Goal: Information Seeking & Learning: Understand process/instructions

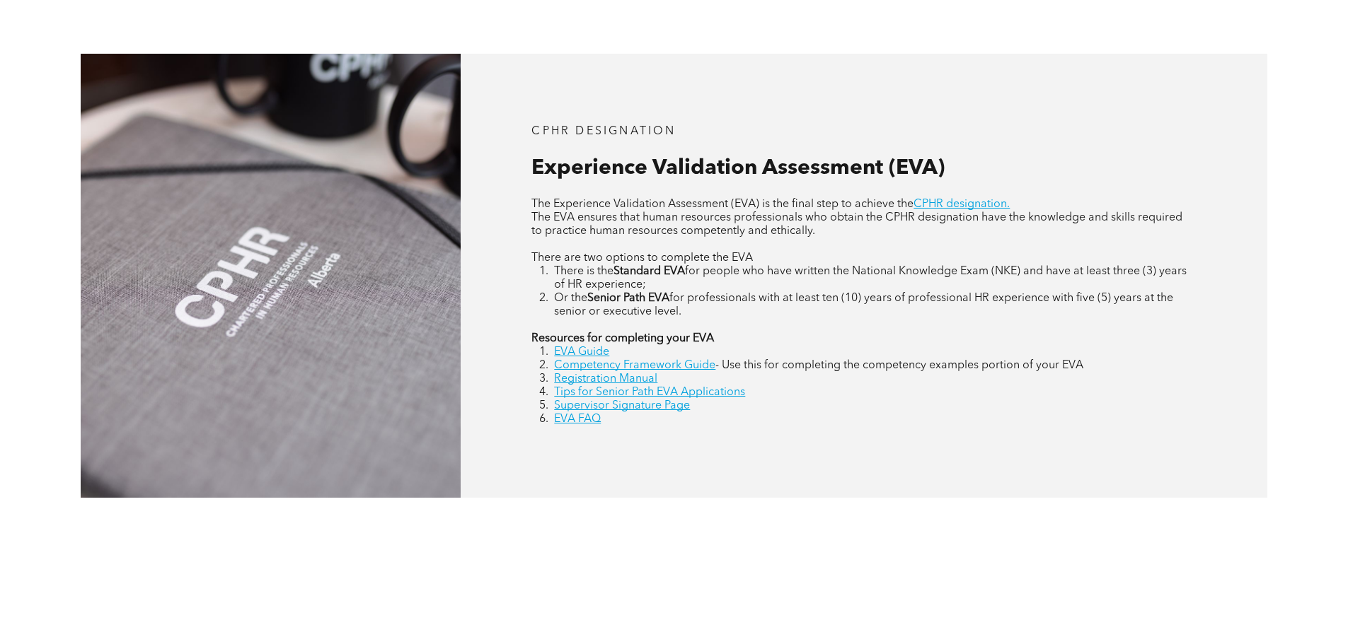
scroll to position [619, 0]
click at [573, 349] on link "EVA Guide" at bounding box center [581, 351] width 55 height 11
click at [572, 366] on link "Competency Framework Guide" at bounding box center [634, 364] width 161 height 11
click at [596, 378] on link "Registration Manual" at bounding box center [605, 378] width 103 height 11
click at [632, 405] on link "Supervisor Signature Page" at bounding box center [622, 405] width 136 height 11
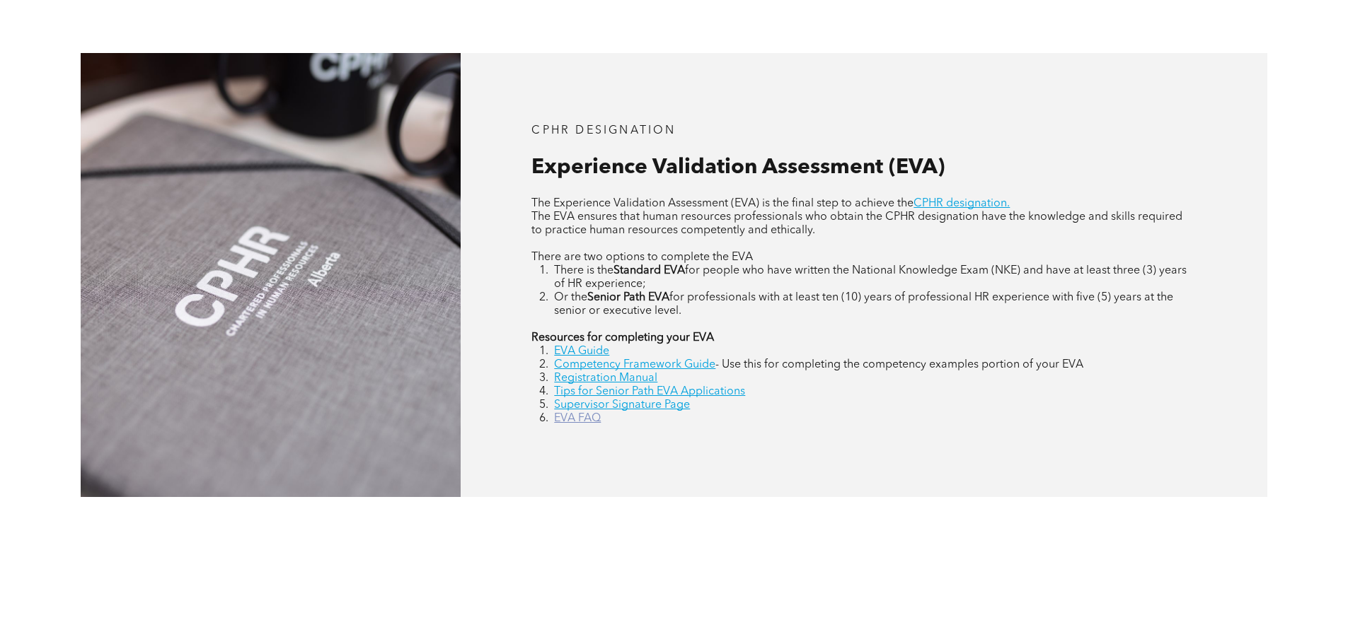
click at [576, 418] on link "EVA FAQ" at bounding box center [577, 418] width 47 height 11
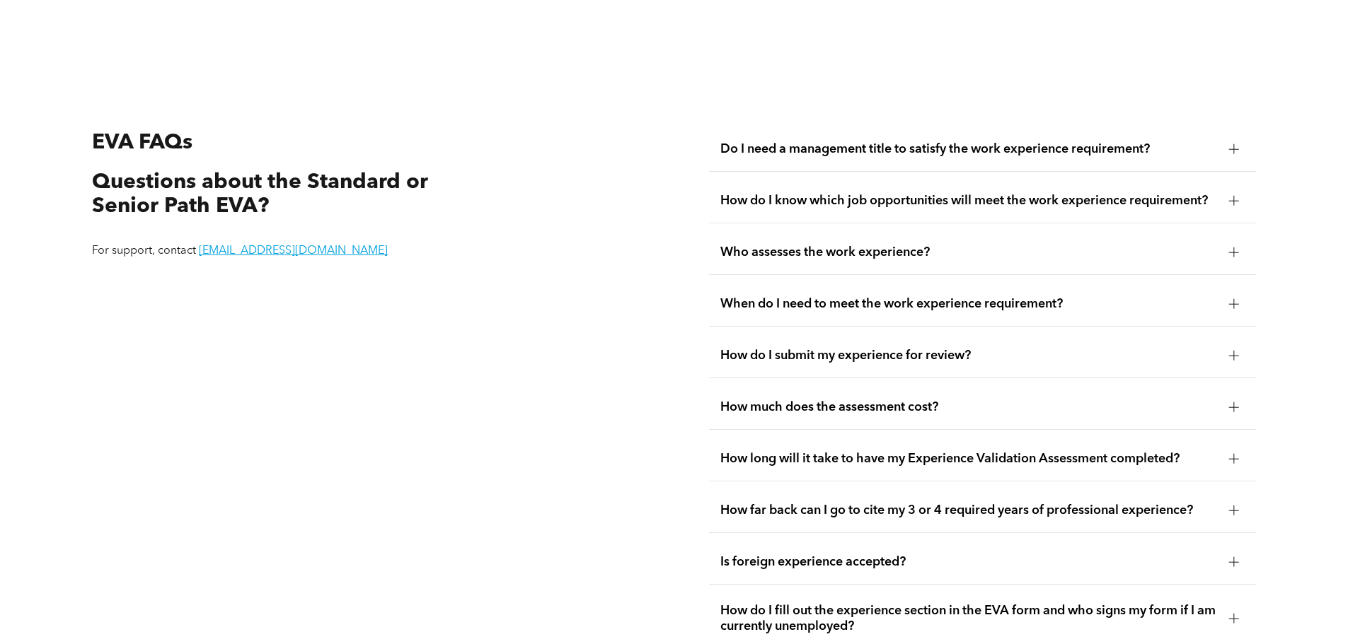
scroll to position [2662, 0]
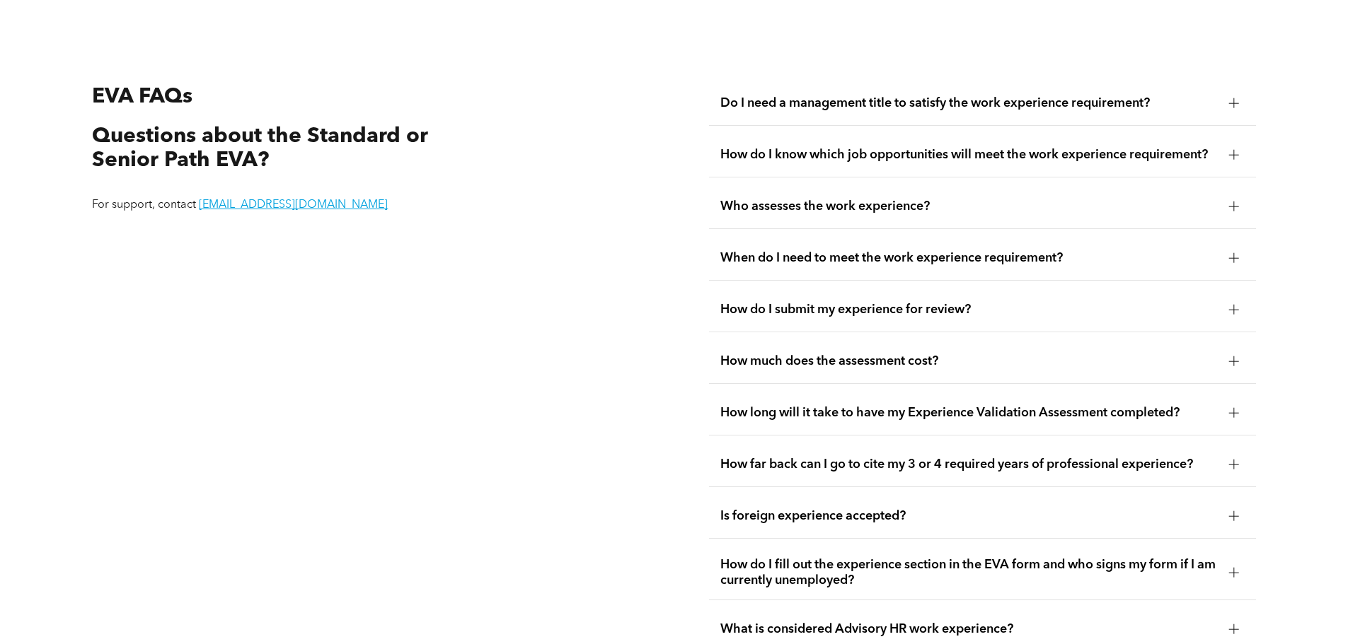
click at [1233, 98] on div at bounding box center [1233, 103] width 1 height 10
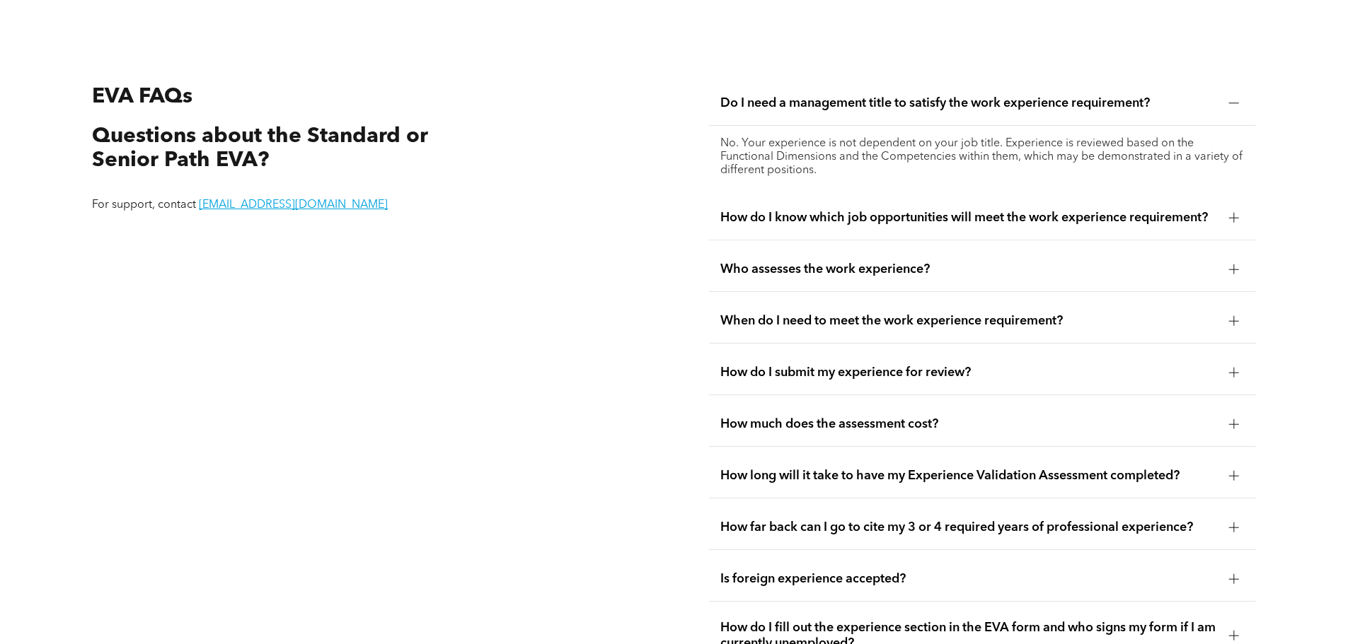
click at [1233, 98] on div at bounding box center [1233, 103] width 1 height 10
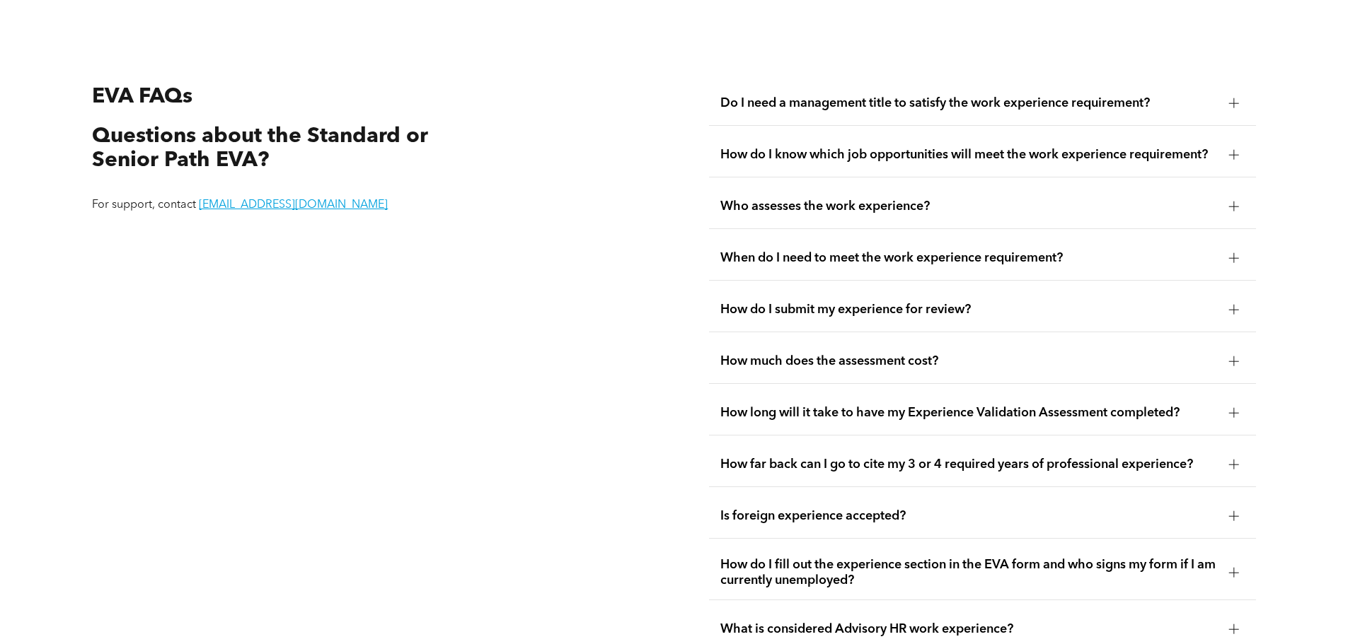
click at [1234, 202] on div at bounding box center [1233, 207] width 1 height 10
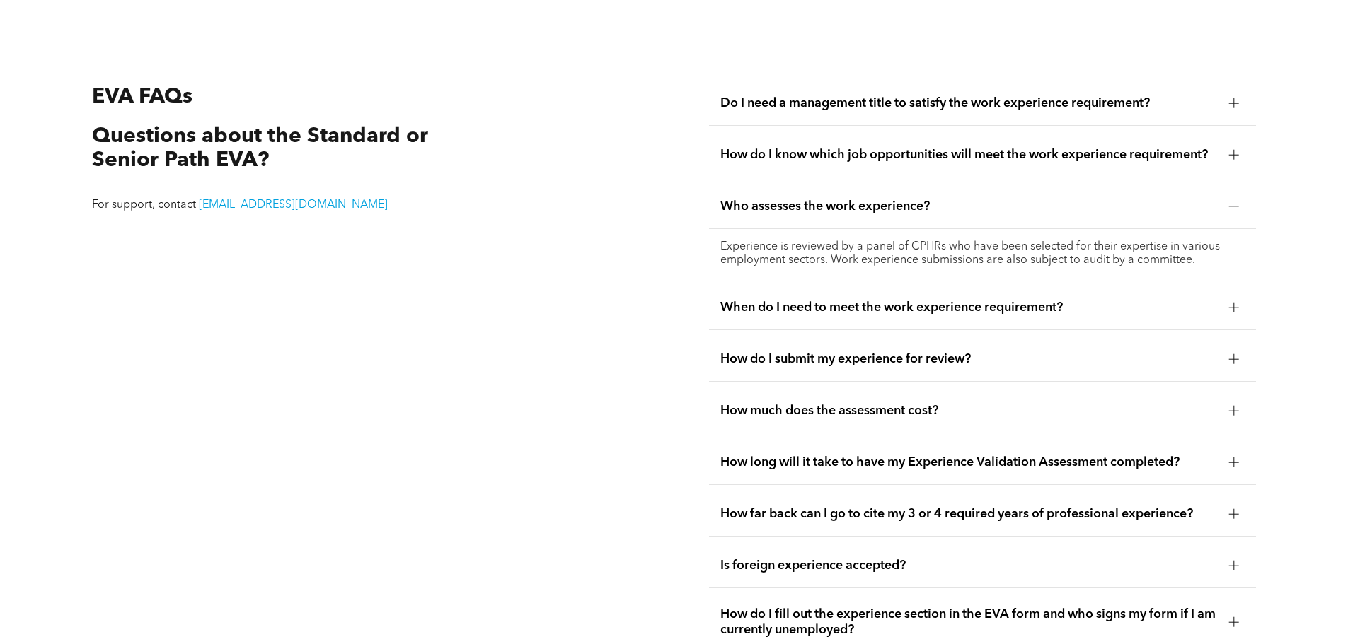
click at [1234, 202] on div at bounding box center [1233, 207] width 1 height 10
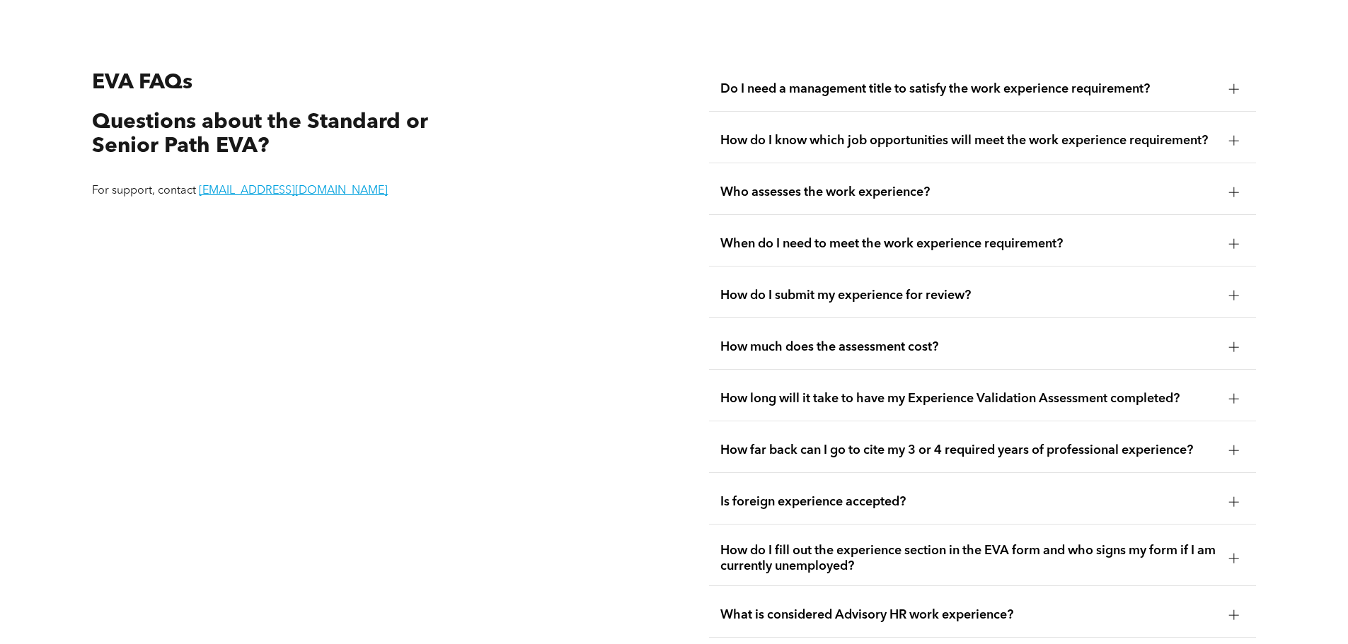
scroll to position [2680, 0]
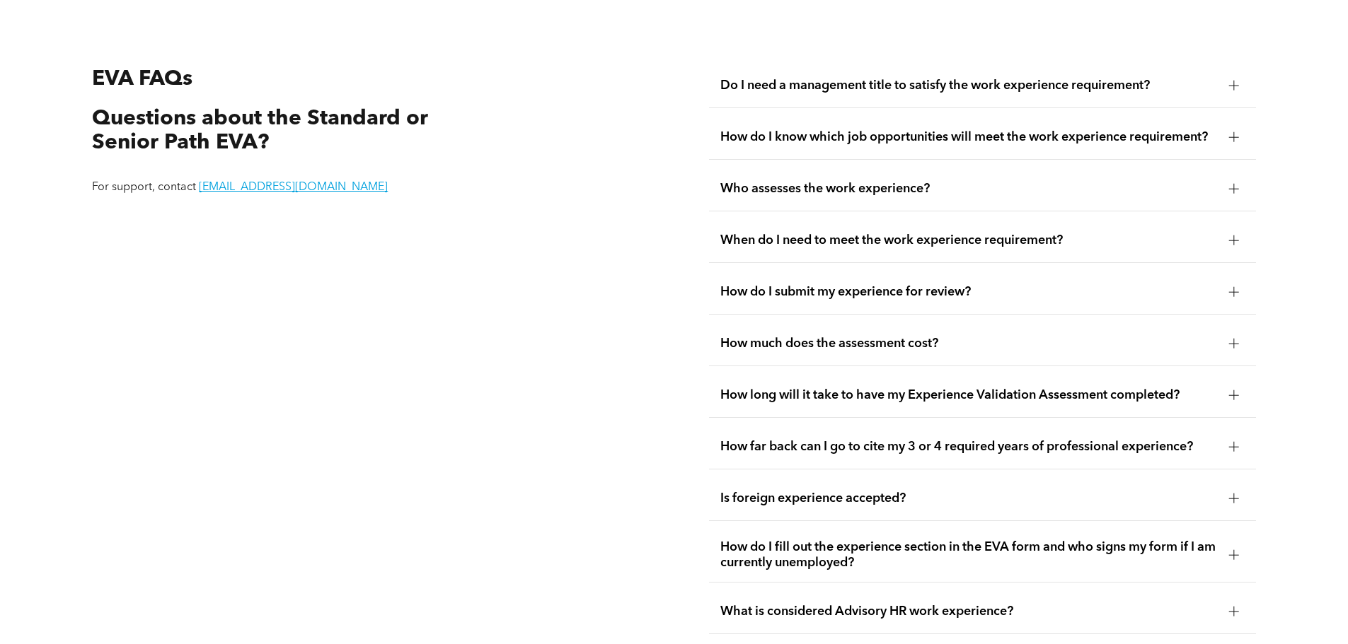
click at [1239, 333] on div at bounding box center [1233, 343] width 21 height 21
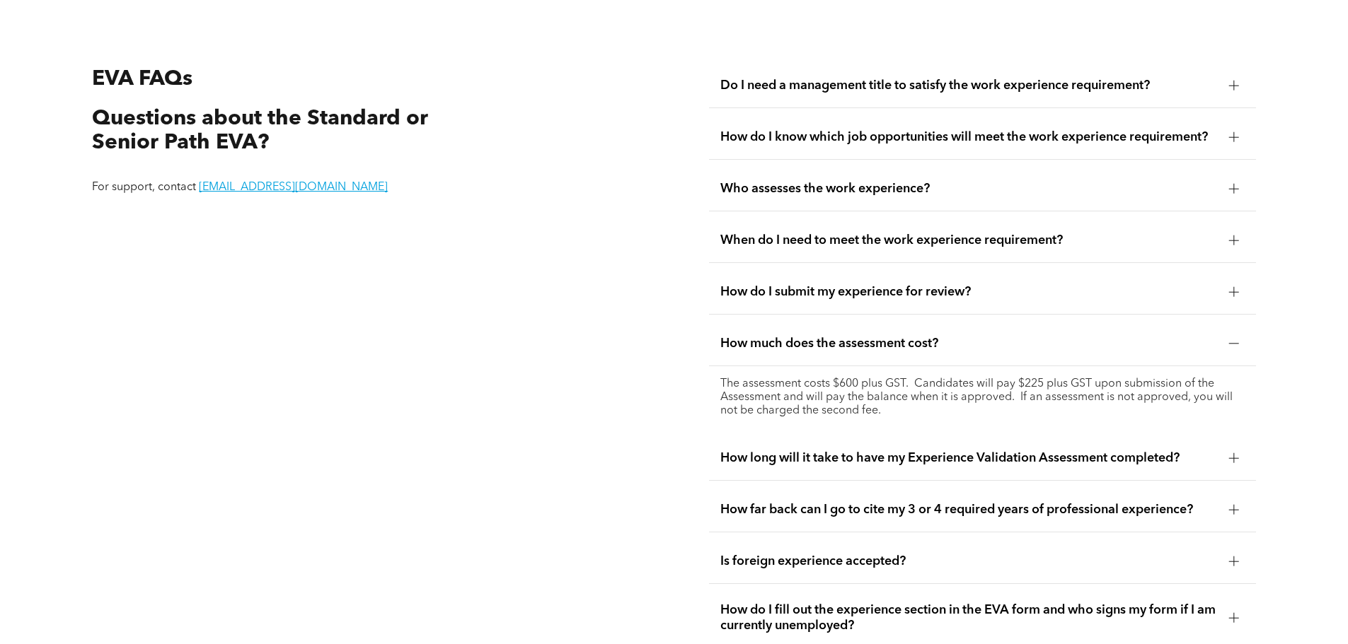
click at [1236, 453] on div at bounding box center [1234, 458] width 10 height 10
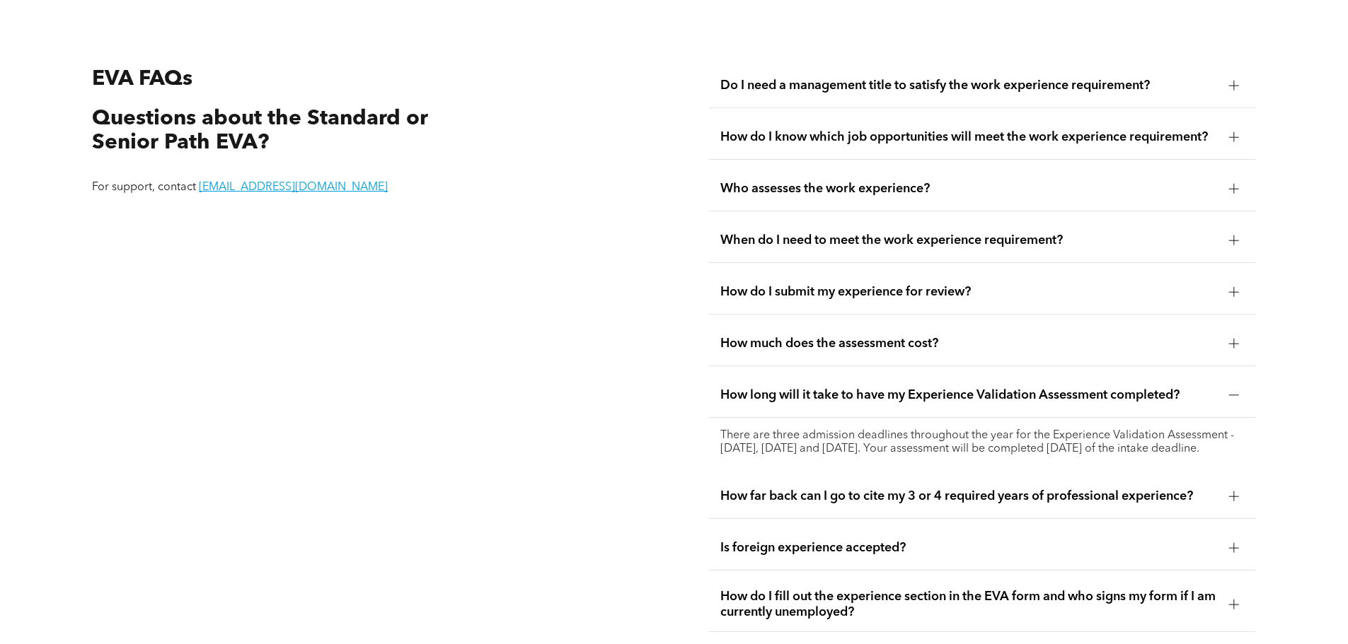
click at [1236, 439] on p "There are three admission deadlines throughout the year for the Experience Vali…" at bounding box center [982, 442] width 524 height 27
click at [1231, 492] on div at bounding box center [1234, 497] width 10 height 10
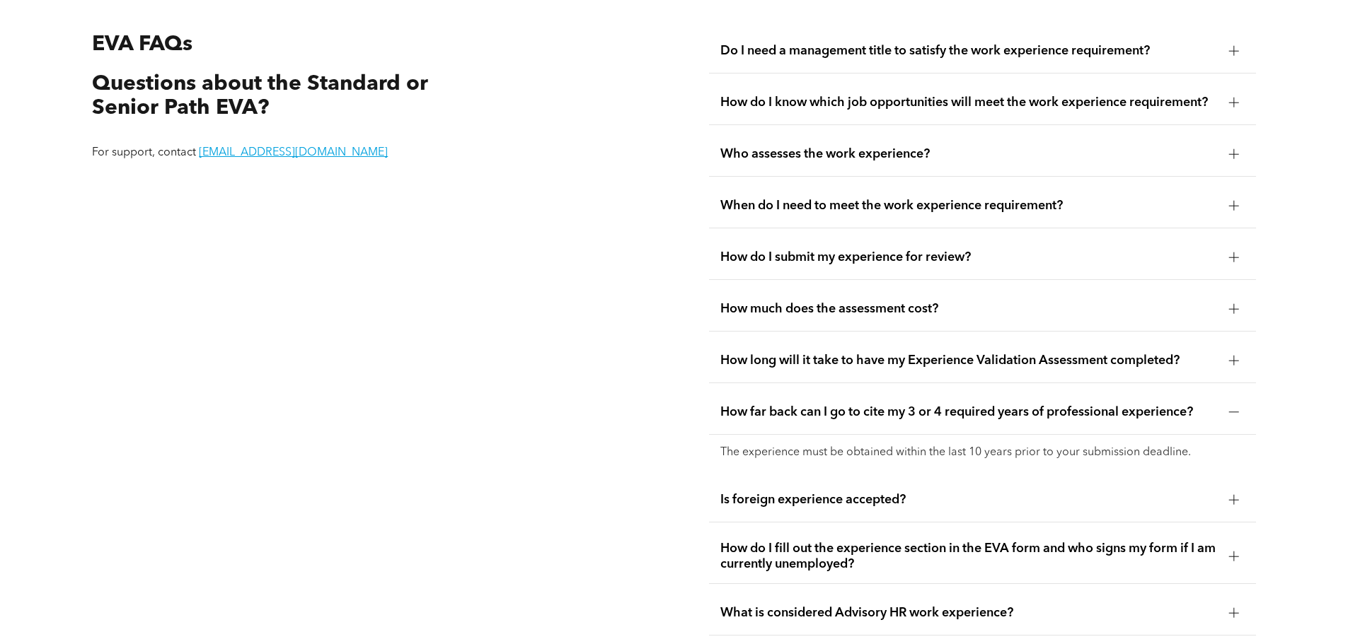
scroll to position [2733, 0]
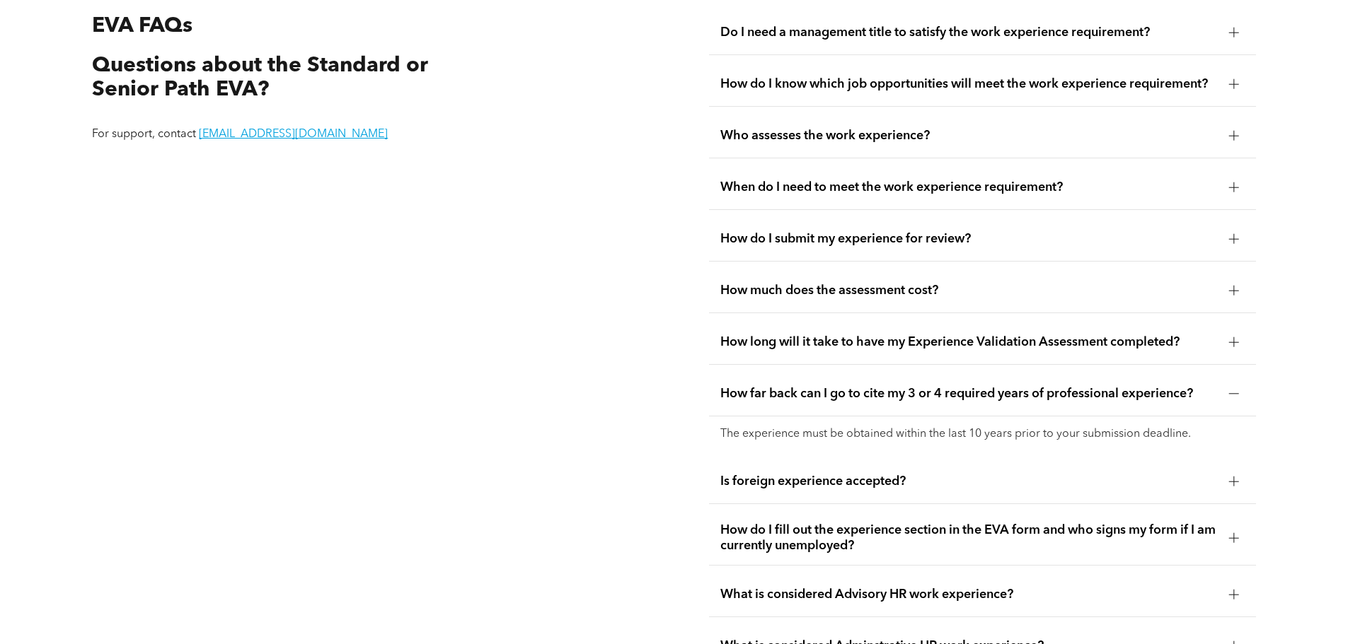
click at [1229, 533] on div at bounding box center [1234, 538] width 10 height 10
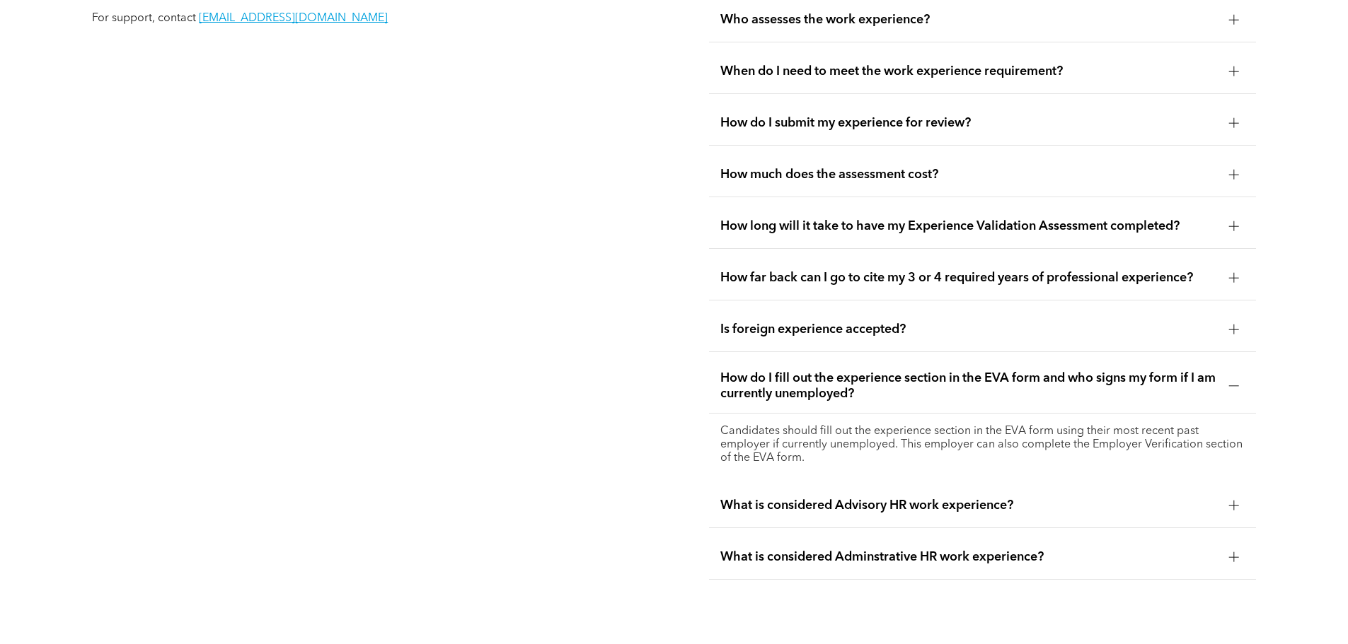
scroll to position [2857, 0]
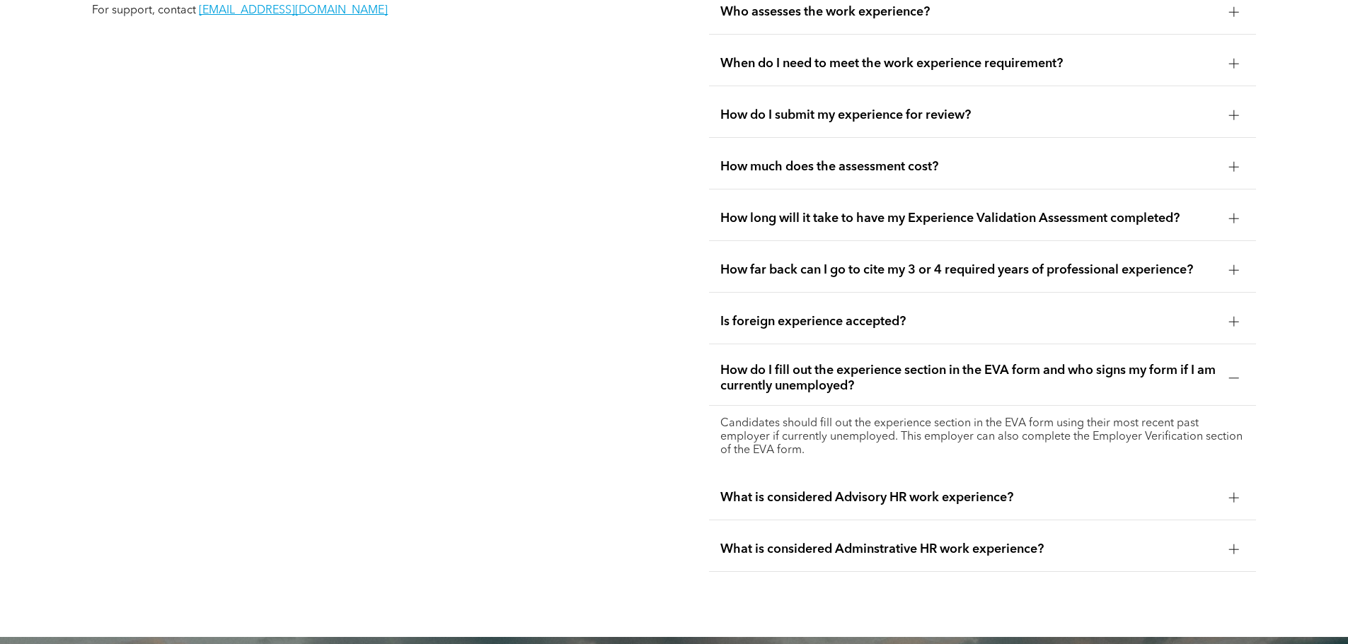
click at [1231, 497] on div at bounding box center [1234, 497] width 10 height 1
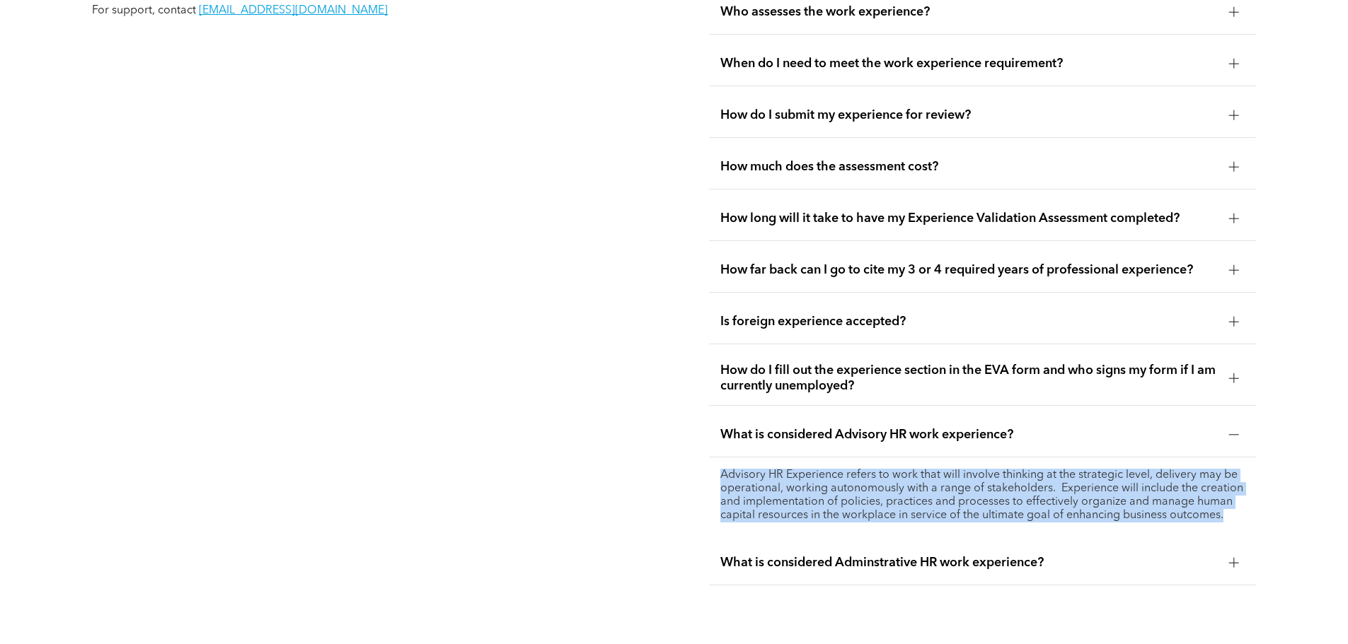
drag, startPoint x: 719, startPoint y: 456, endPoint x: 1225, endPoint y: 515, distance: 509.2
click at [1225, 515] on div "Advisory HR Experience refers to work that will involve thinking at the strateg…" at bounding box center [982, 496] width 547 height 76
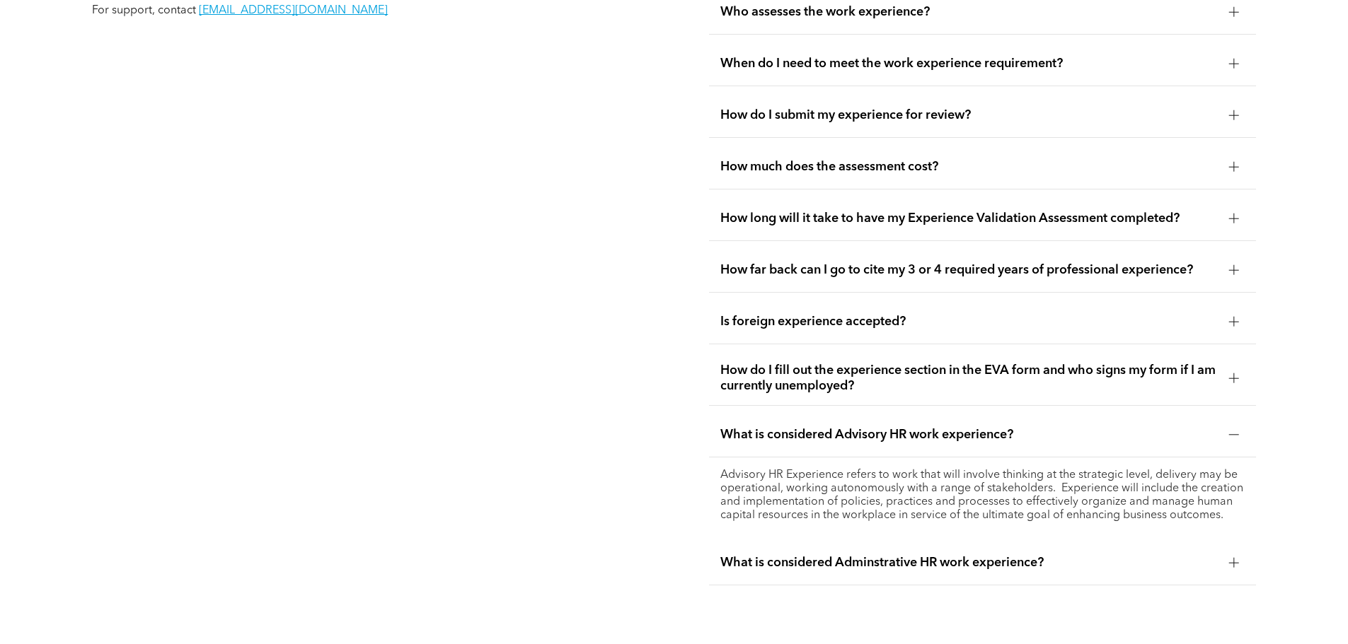
click at [1235, 558] on div at bounding box center [1234, 563] width 10 height 10
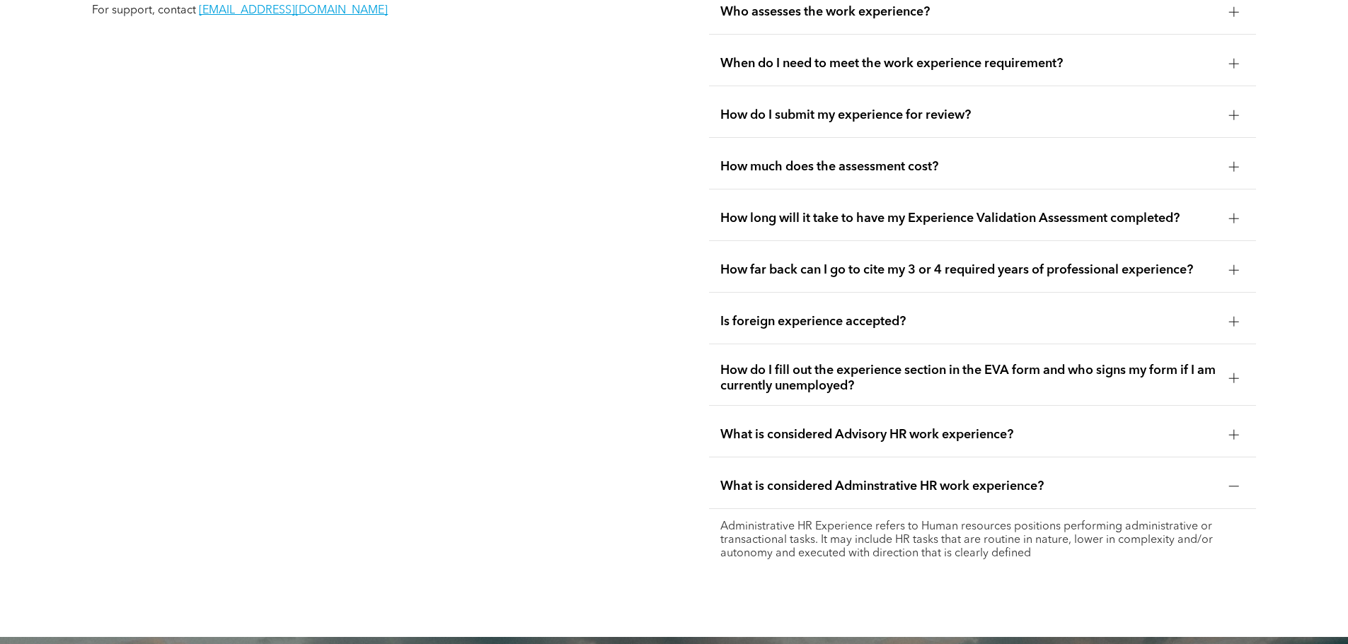
click at [1229, 430] on div at bounding box center [1234, 435] width 10 height 10
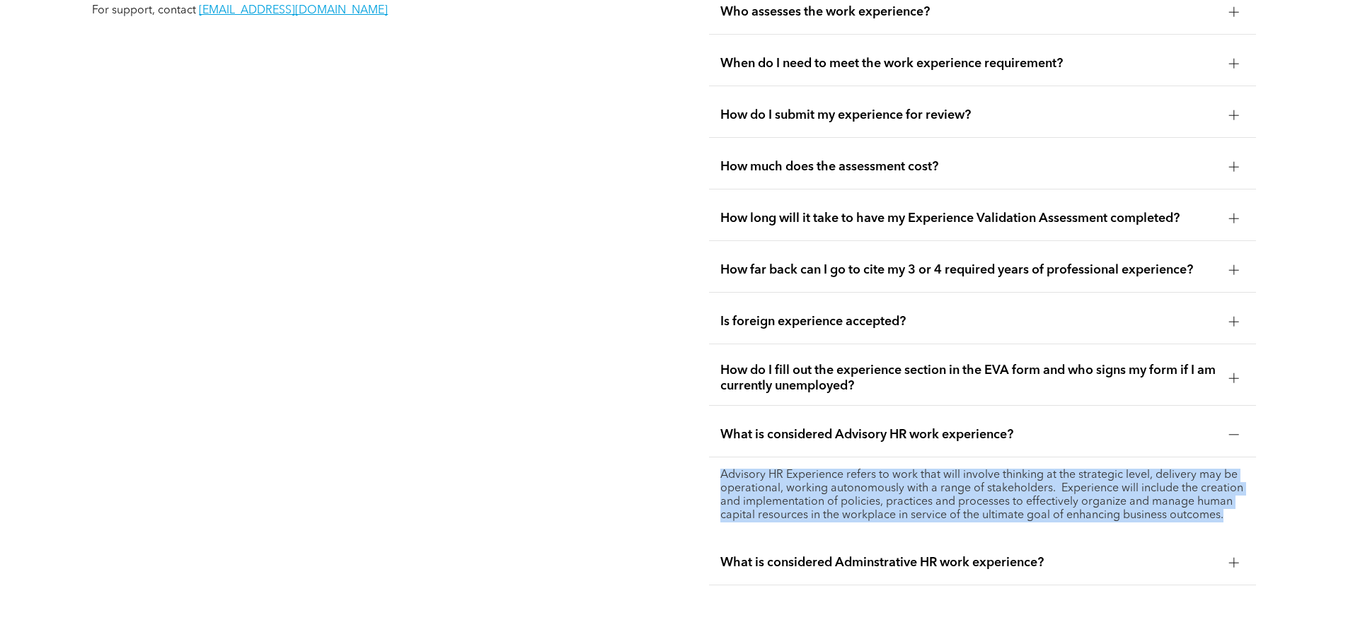
drag, startPoint x: 718, startPoint y: 455, endPoint x: 1226, endPoint y: 505, distance: 510.4
click at [1226, 505] on div "Advisory HR Experience refers to work that will involve thinking at the strateg…" at bounding box center [982, 496] width 547 height 76
copy p "Advisory HR Experience refers to work that will involve thinking at the strateg…"
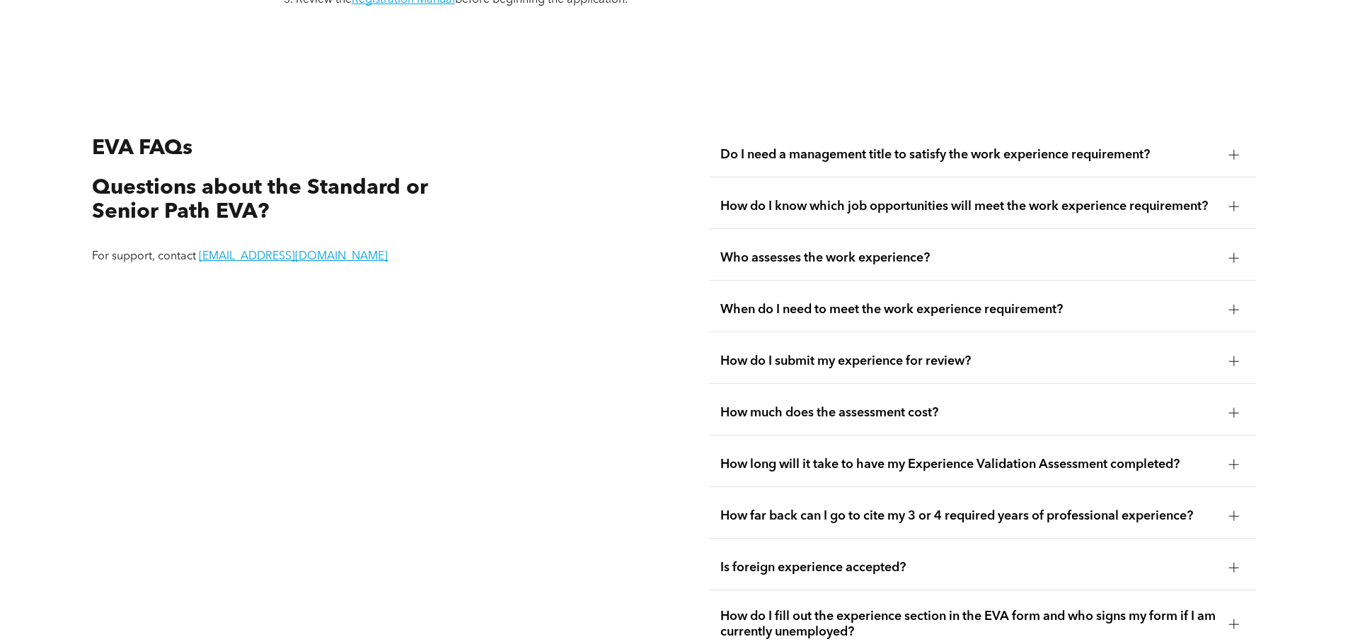
scroll to position [2609, 0]
click at [1052, 355] on span "How do I submit my experience for review?" at bounding box center [968, 363] width 497 height 16
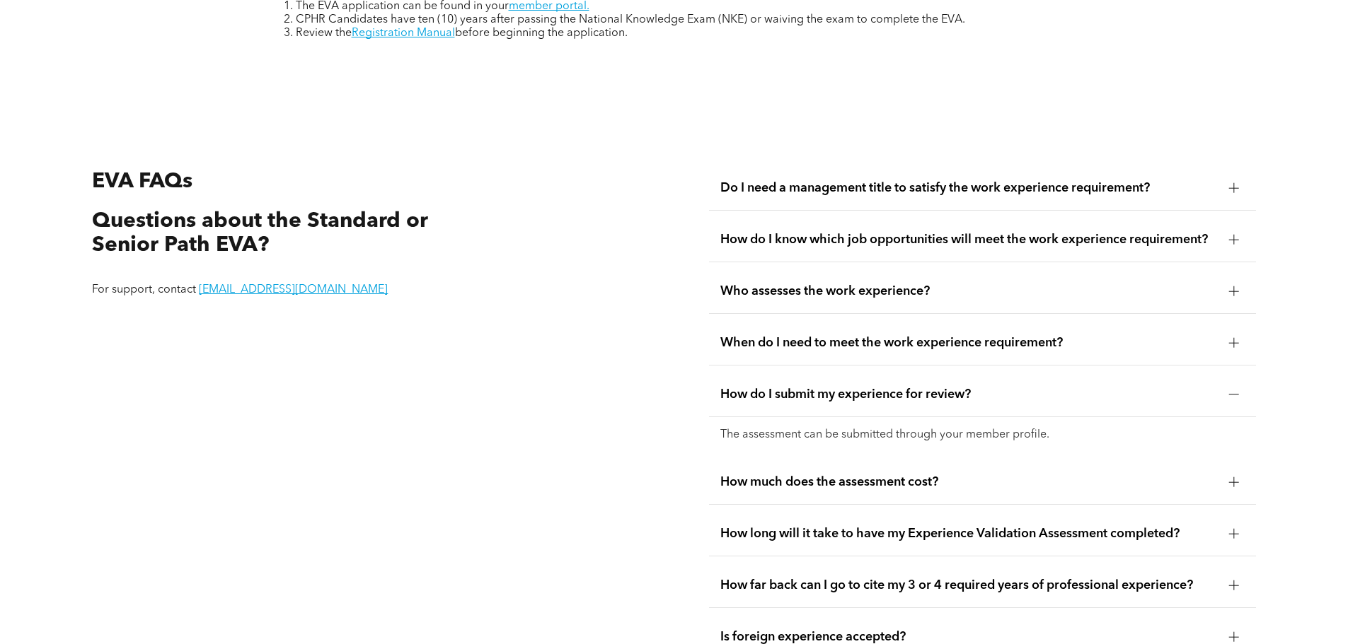
scroll to position [2574, 0]
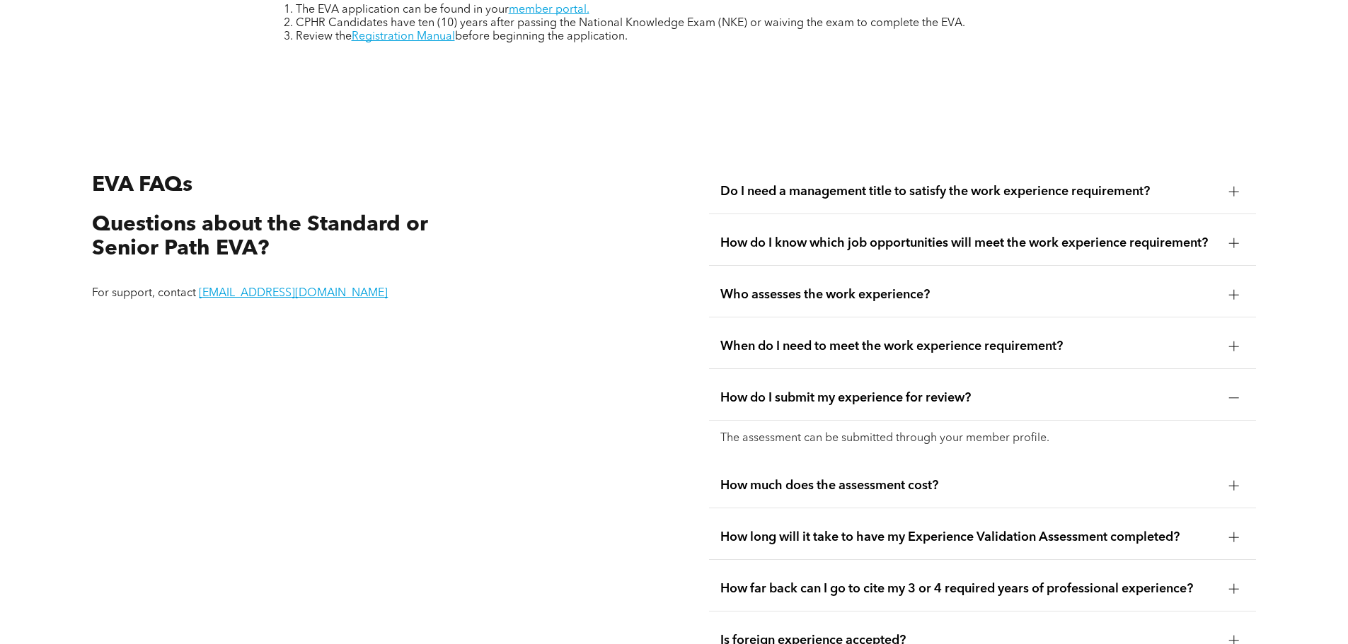
click at [1105, 339] on span "When do I need to meet the work experience requirement?" at bounding box center [968, 347] width 497 height 16
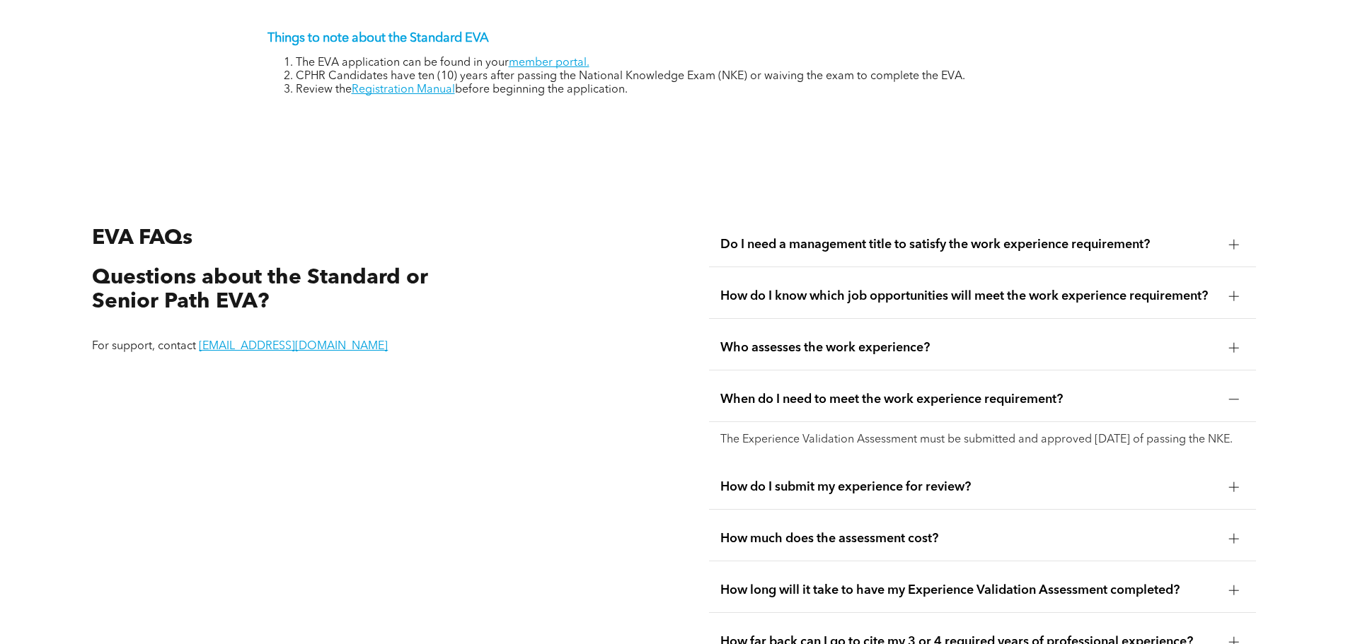
scroll to position [2503, 0]
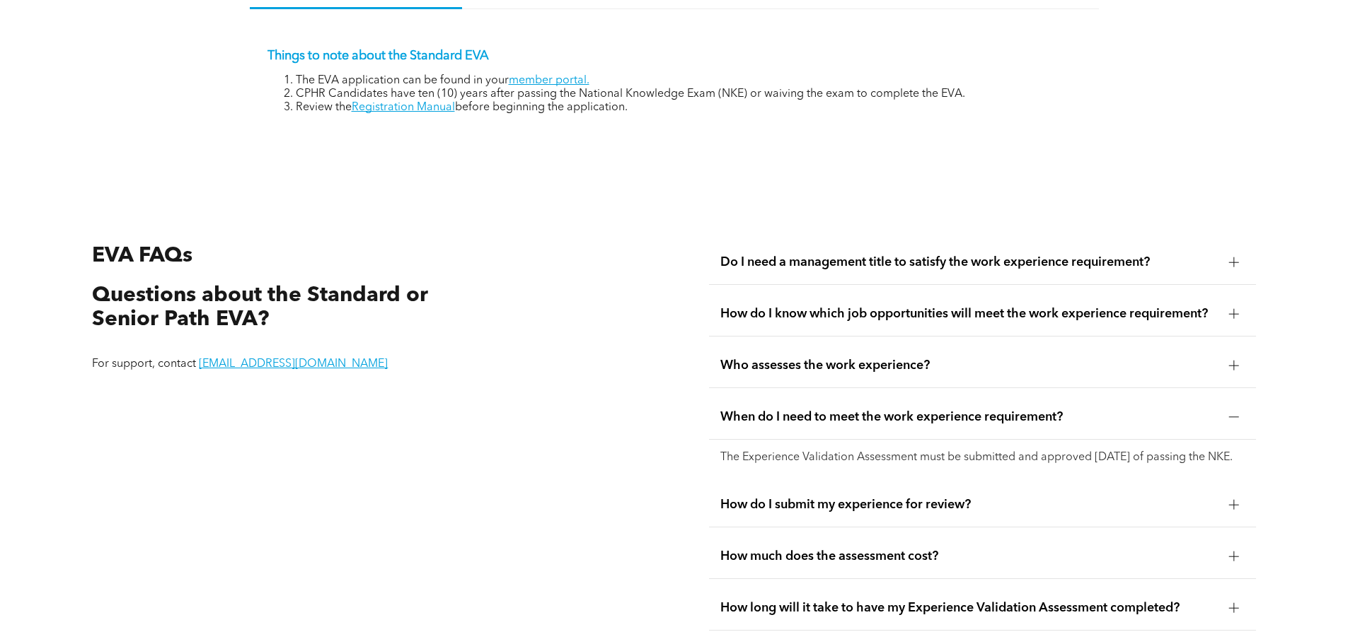
click at [1111, 306] on span "How do I know which job opportunities will meet the work experience requirement?" at bounding box center [968, 314] width 497 height 16
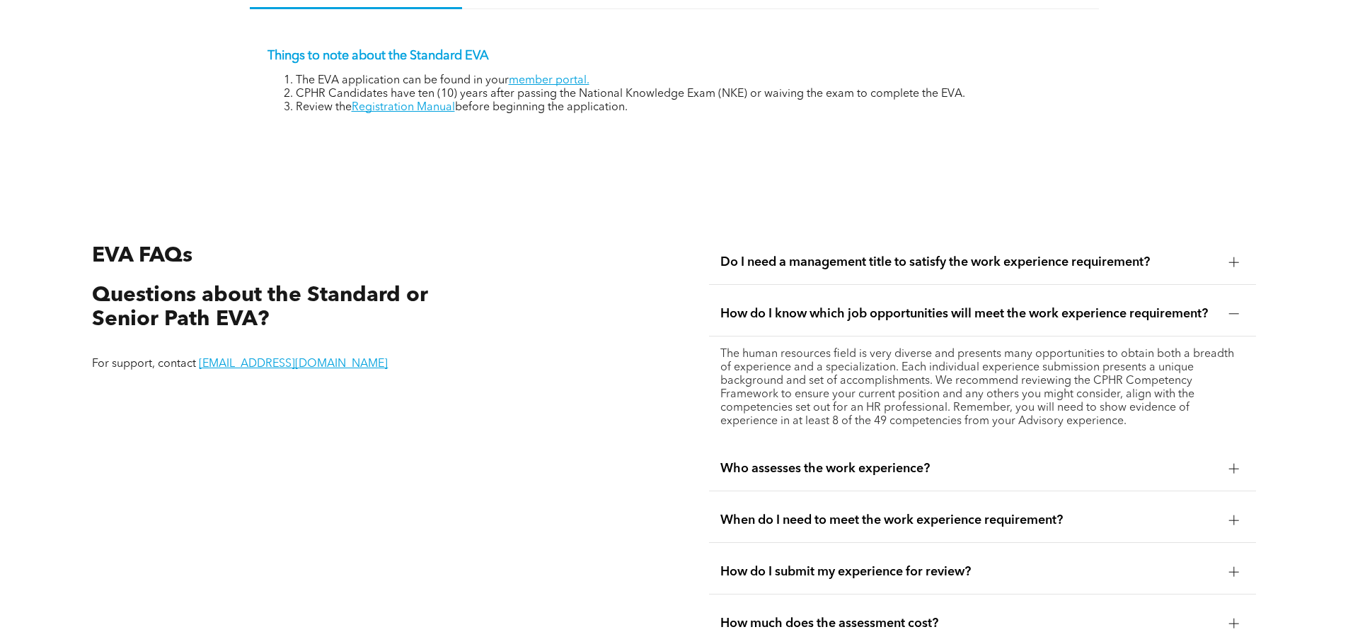
click at [1021, 240] on div "Do I need a management title to satisfy the work experience requirement?" at bounding box center [982, 262] width 547 height 45
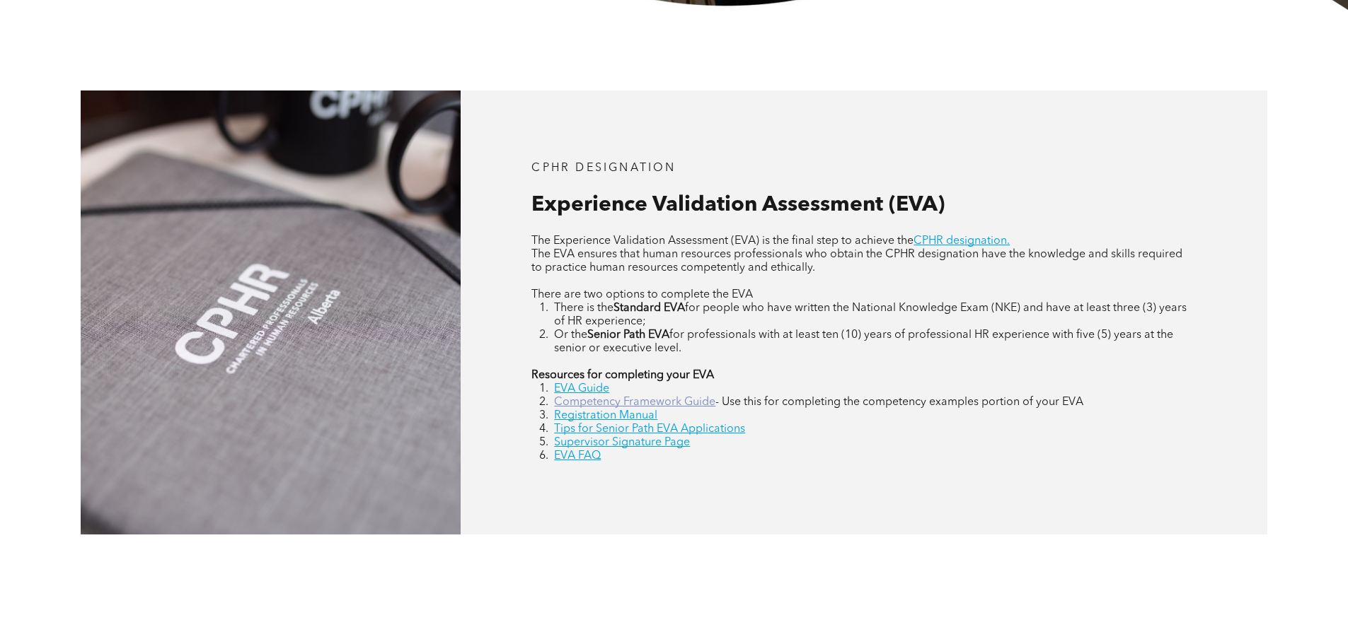
scroll to position [576, 0]
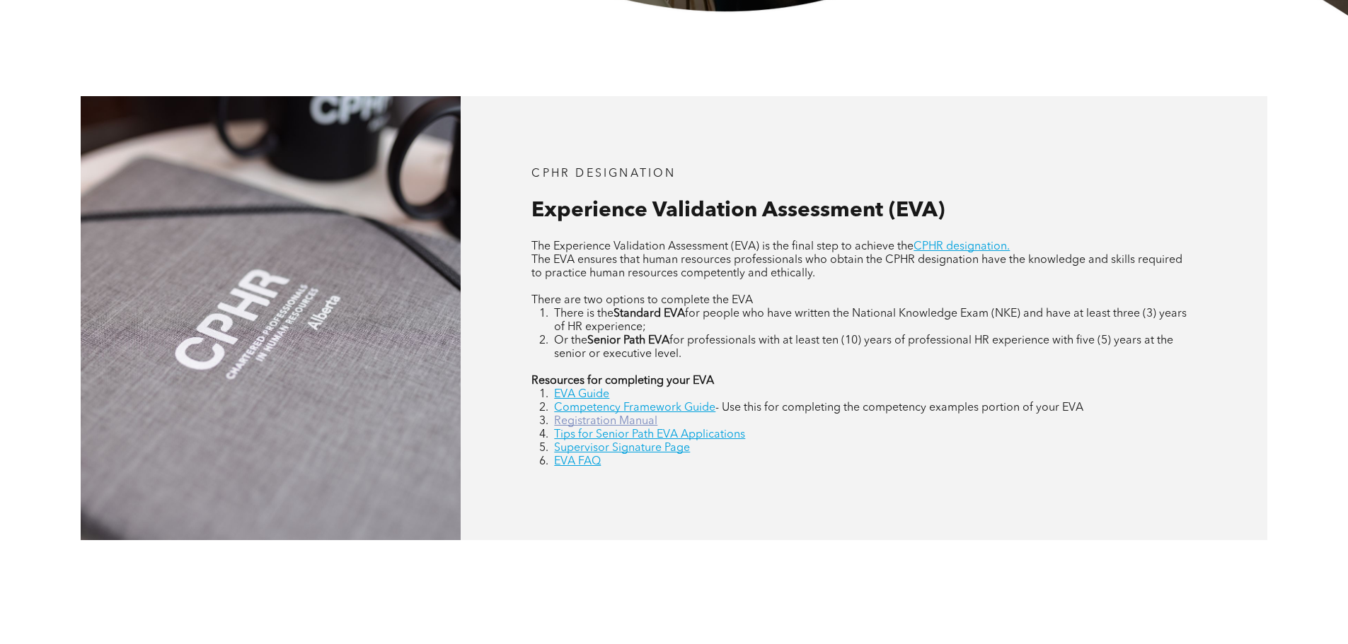
click at [602, 419] on link "Registration Manual" at bounding box center [605, 421] width 103 height 11
